Goal: Find specific page/section: Find specific page/section

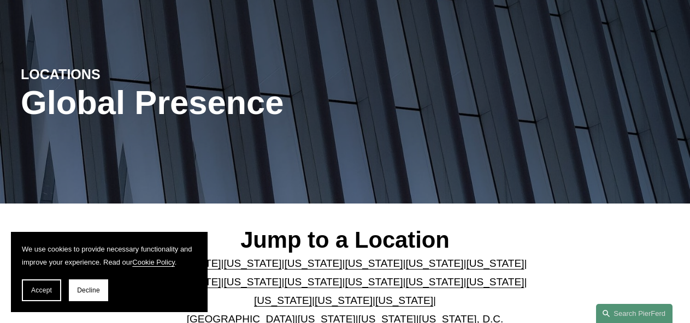
scroll to position [281, 0]
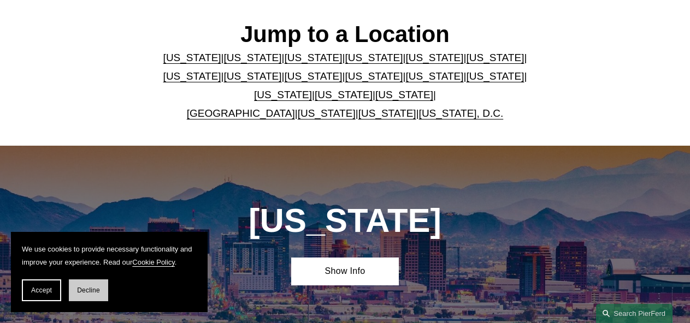
click at [98, 289] on span "Decline" at bounding box center [88, 291] width 23 height 8
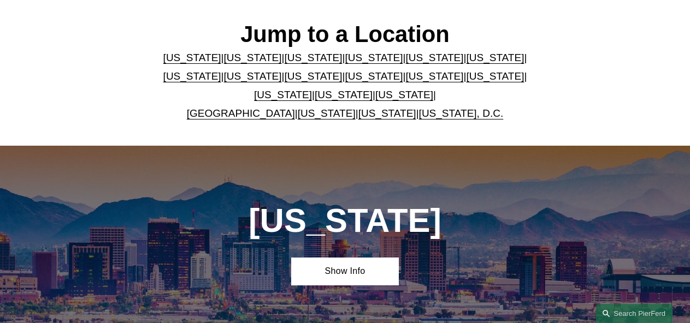
click at [228, 61] on link "[US_STATE]" at bounding box center [253, 57] width 58 height 11
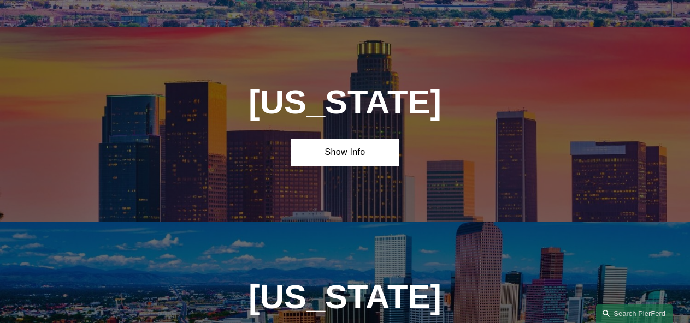
scroll to position [628, 0]
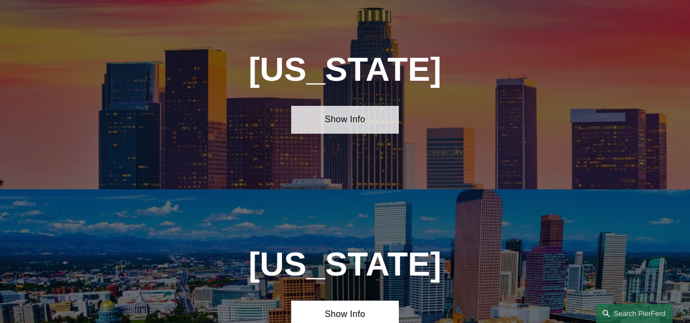
click at [367, 129] on link "Show Info" at bounding box center [345, 120] width 108 height 28
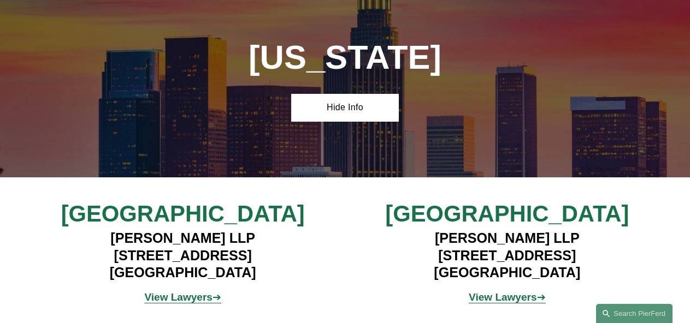
scroll to position [685, 0]
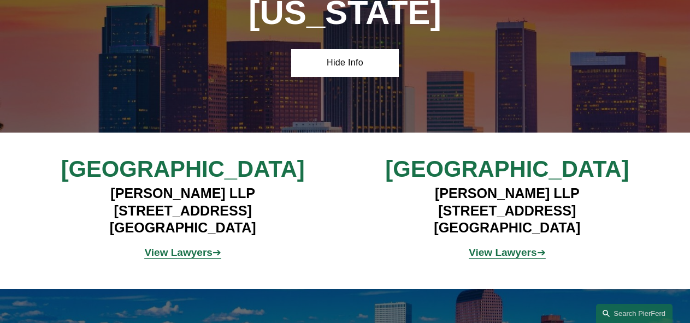
click at [190, 258] on strong "View Lawyers" at bounding box center [178, 252] width 68 height 11
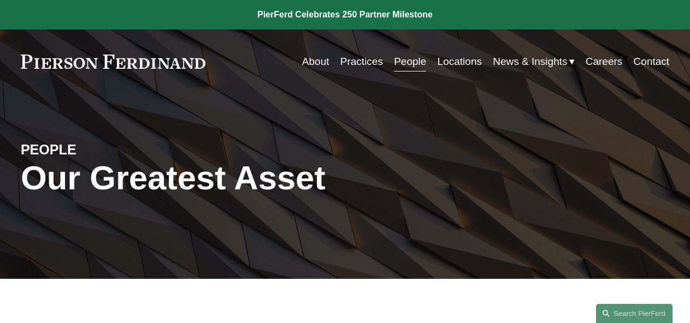
click at [600, 60] on link "Careers" at bounding box center [604, 61] width 37 height 21
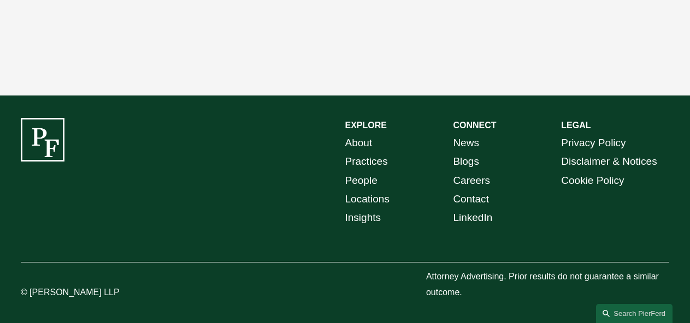
scroll to position [1552, 0]
